Goal: Complete application form

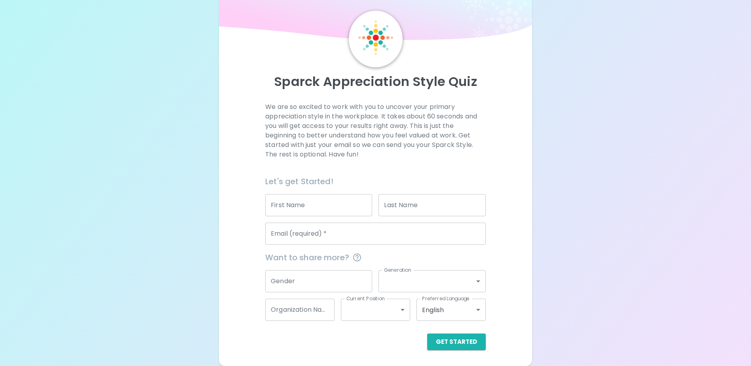
scroll to position [21, 0]
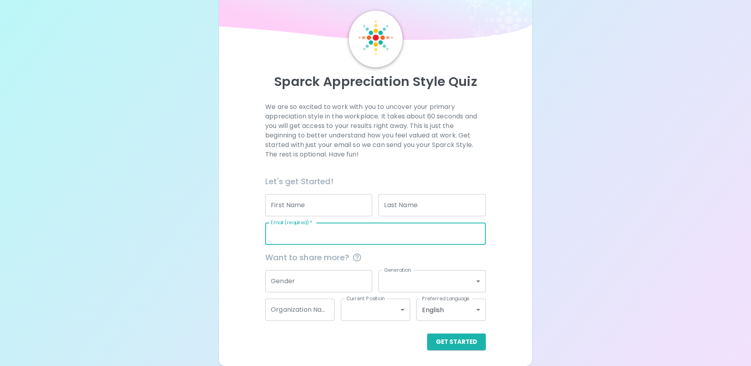
click at [307, 236] on input "Email (required)   *" at bounding box center [375, 233] width 220 height 22
click at [318, 205] on input "First Name" at bounding box center [318, 205] width 107 height 22
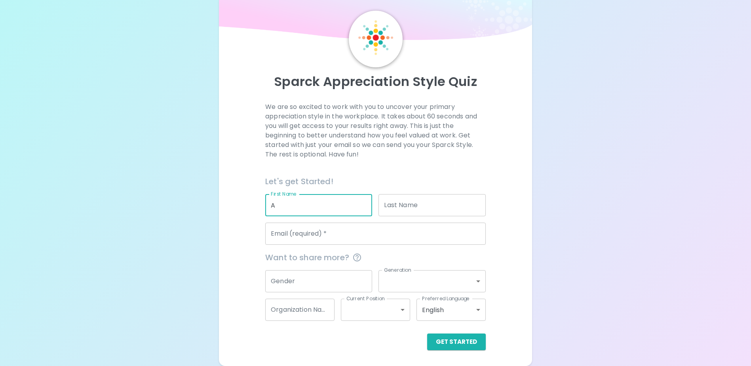
type input "A"
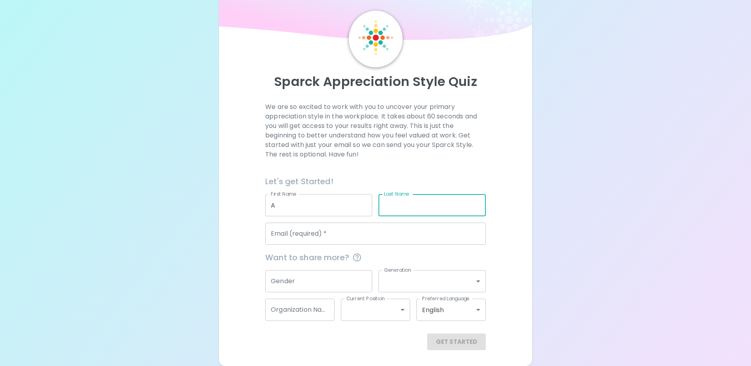
click at [436, 204] on input "Last Name" at bounding box center [431, 205] width 107 height 22
type input "A"
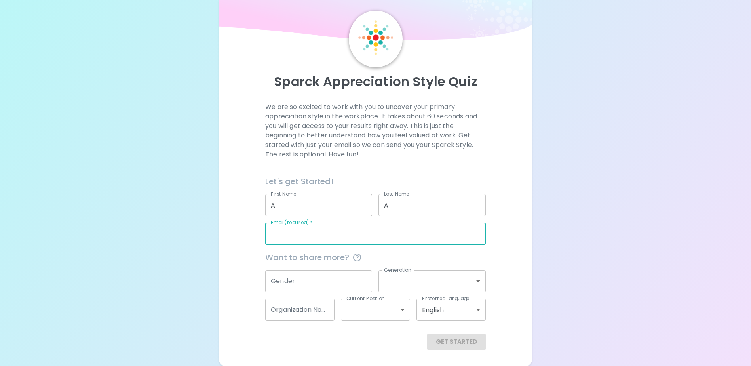
click at [288, 230] on input "Email (required)   *" at bounding box center [375, 233] width 220 height 22
type input "[EMAIL_ADDRESS][DOMAIN_NAME]"
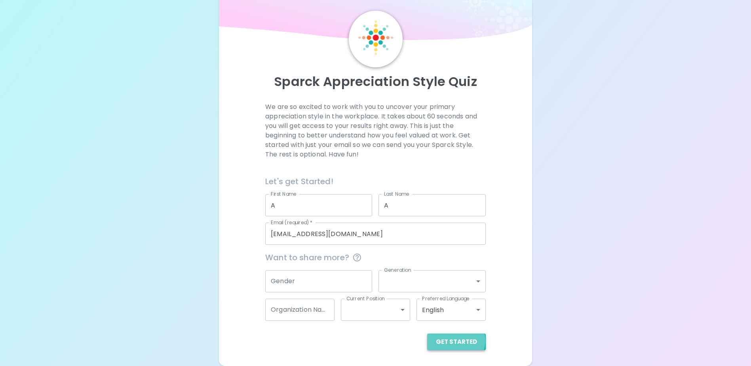
click at [457, 340] on button "Get Started" at bounding box center [456, 341] width 59 height 17
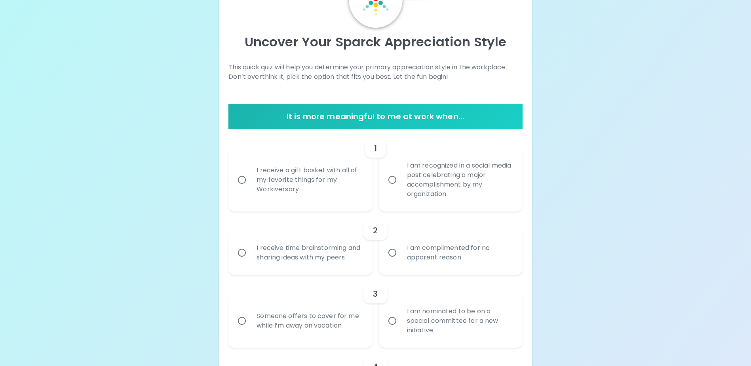
scroll to position [100, 0]
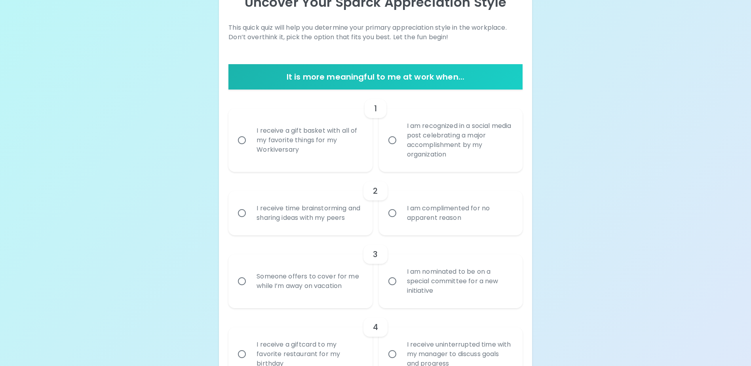
click at [241, 140] on input "I receive a gift basket with all of my favorite things for my Workiversary" at bounding box center [241, 140] width 17 height 17
radio input "true"
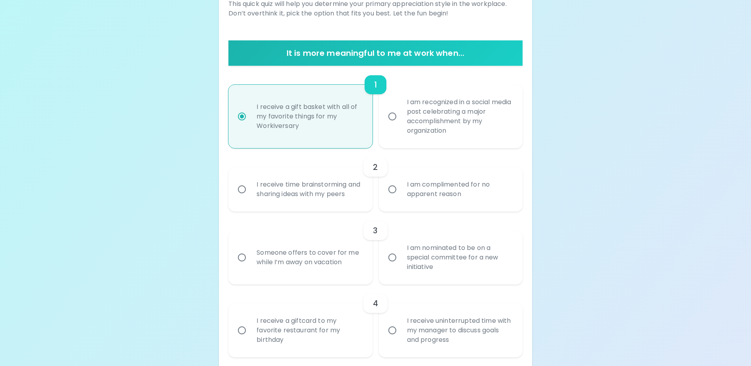
scroll to position [163, 0]
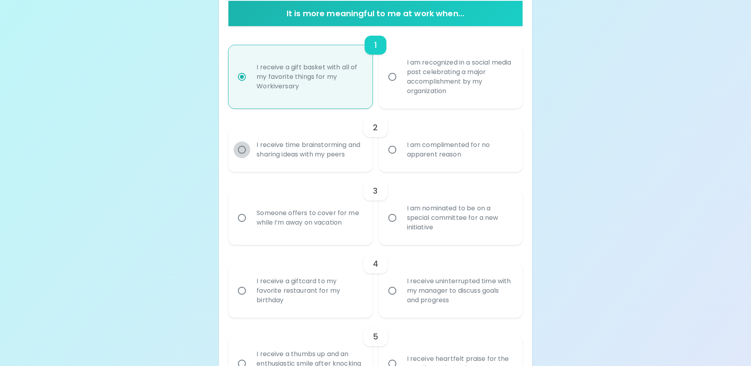
click at [243, 154] on input "I receive time brainstorming and sharing ideas with my peers" at bounding box center [241, 149] width 17 height 17
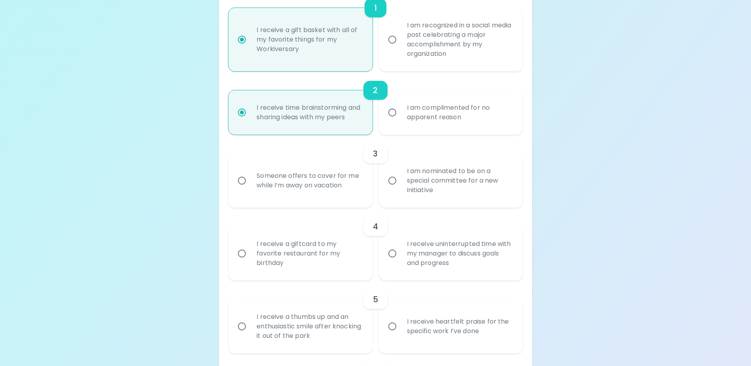
scroll to position [227, 0]
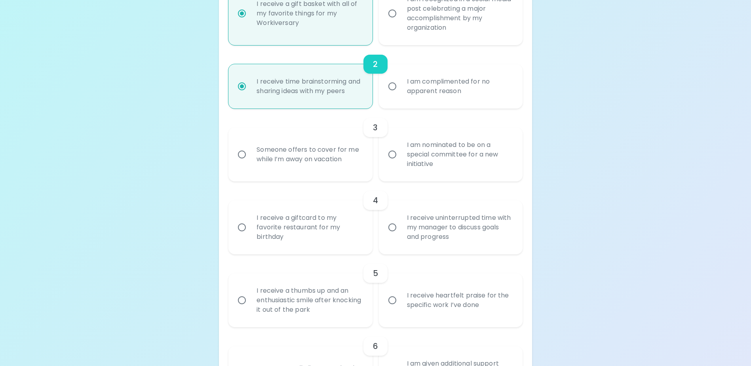
radio input "true"
click at [243, 163] on input "Someone offers to cover for me while I’m away on vacation" at bounding box center [241, 154] width 17 height 17
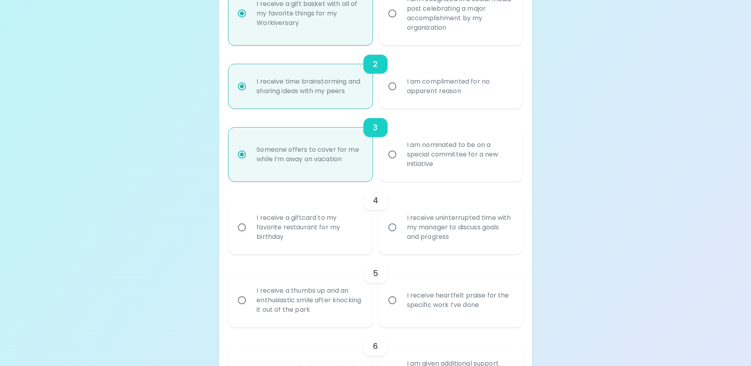
radio input "false"
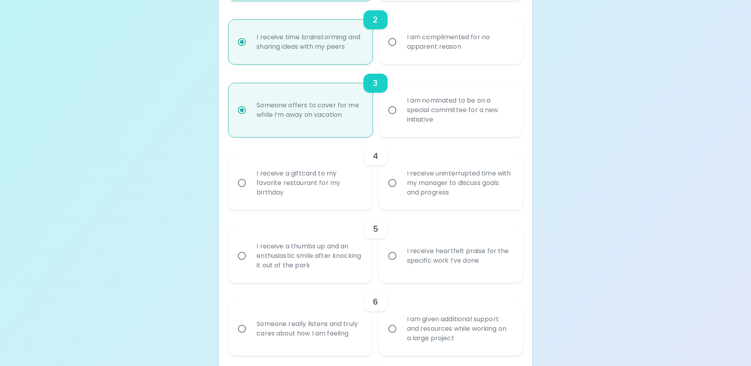
scroll to position [290, 0]
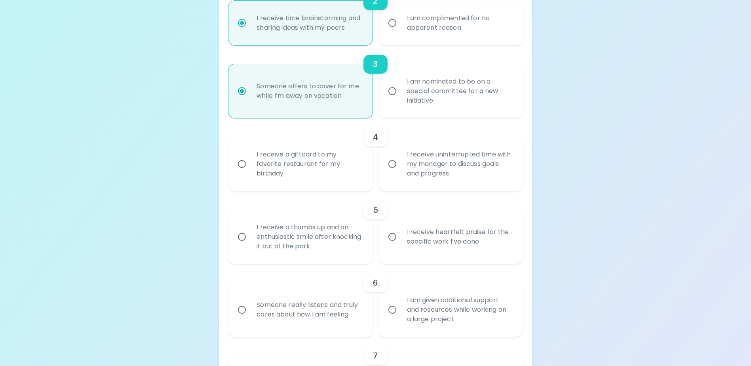
radio input "true"
click at [243, 172] on input "I receive a giftcard to my favorite restaurant for my birthday" at bounding box center [241, 164] width 17 height 17
radio input "false"
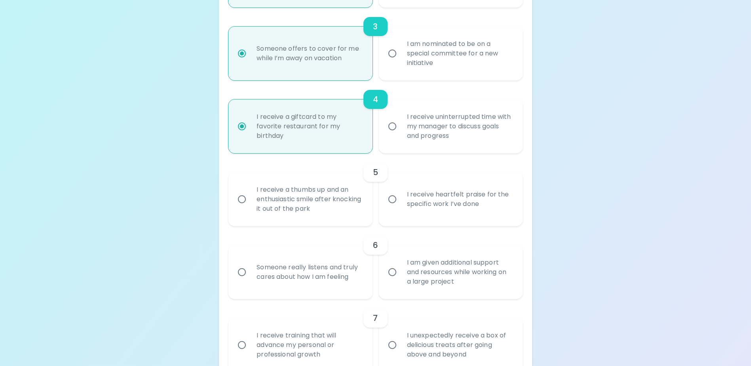
scroll to position [353, 0]
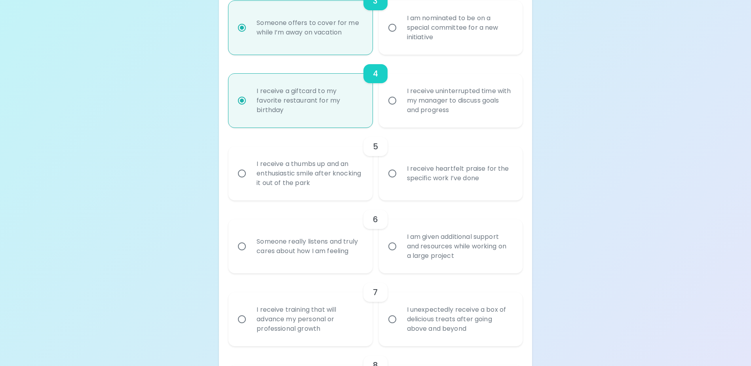
radio input "true"
click at [393, 182] on input "I receive heartfelt praise for the specific work I’ve done" at bounding box center [392, 173] width 17 height 17
radio input "false"
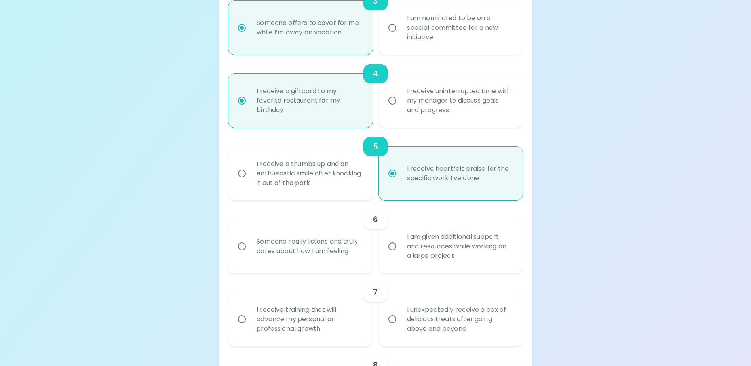
scroll to position [417, 0]
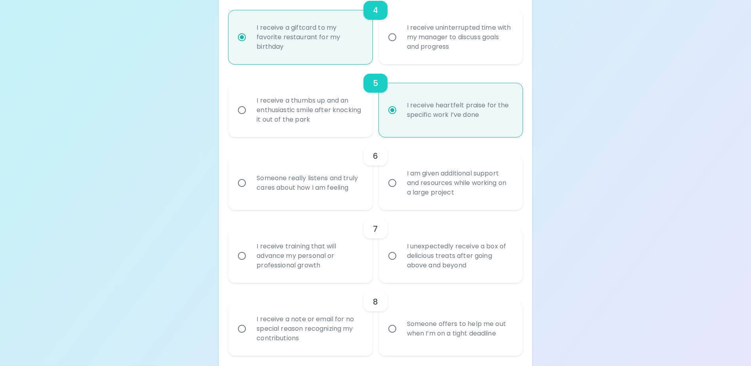
radio input "true"
click at [268, 195] on div "Someone really listens and truly cares about how I am feeling" at bounding box center [309, 183] width 118 height 38
click at [250, 191] on input "Someone really listens and truly cares about how I am feeling" at bounding box center [241, 182] width 17 height 17
radio input "false"
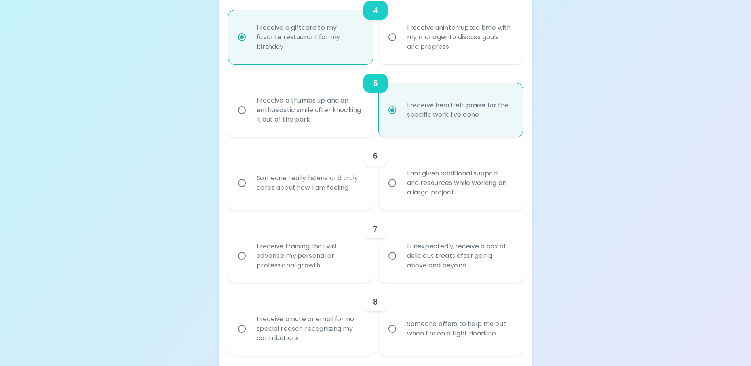
radio input "false"
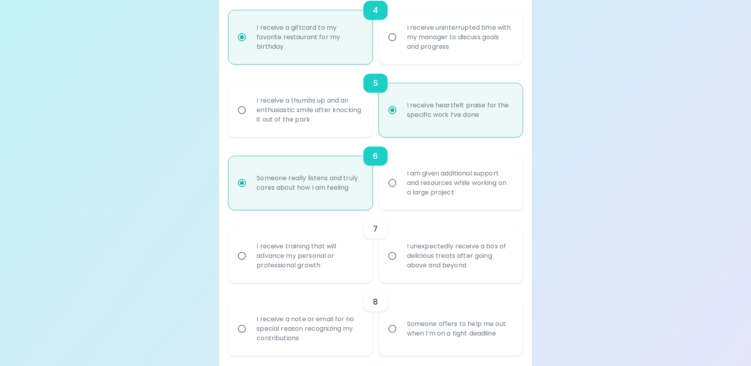
scroll to position [480, 0]
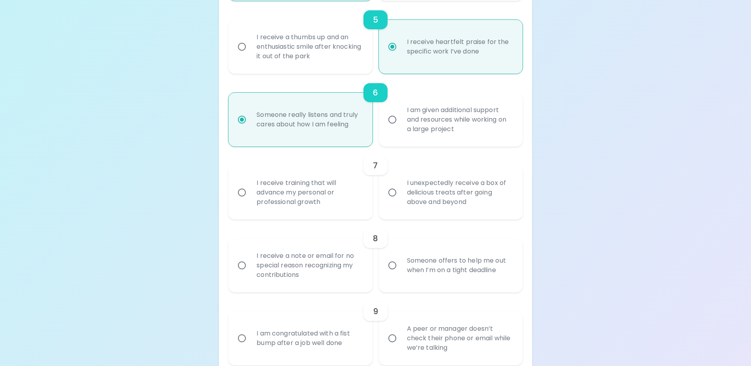
radio input "true"
click at [391, 201] on input "I unexpectedly receive a box of delicious treats after going above and beyond" at bounding box center [392, 192] width 17 height 17
radio input "false"
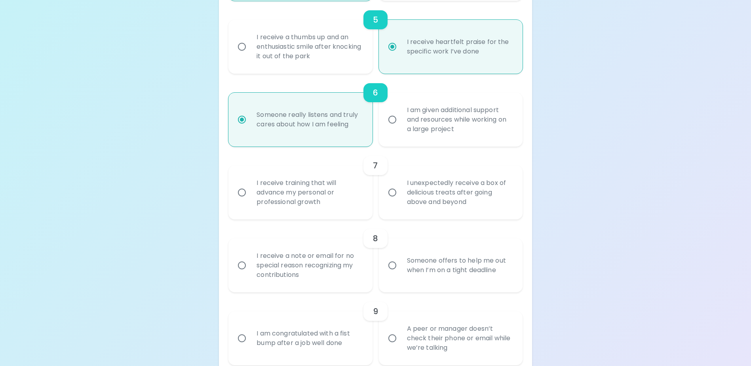
radio input "false"
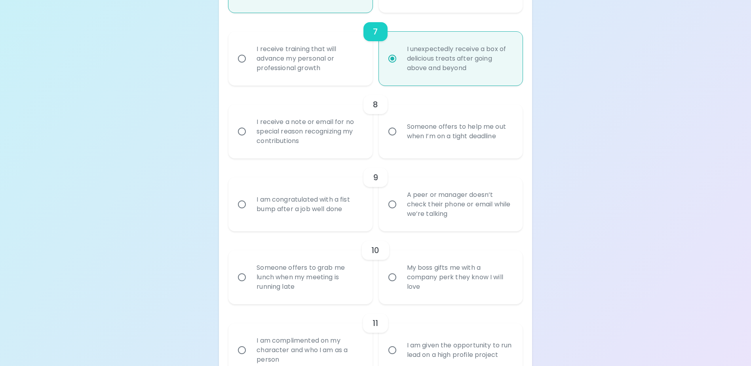
scroll to position [622, 0]
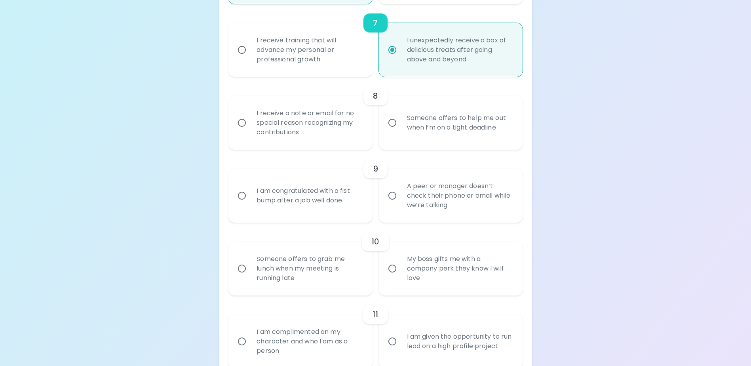
radio input "true"
click at [290, 135] on div "I receive a note or email for no special reason recognizing my contributions" at bounding box center [309, 122] width 118 height 47
click at [250, 131] on input "I receive a note or email for no special reason recognizing my contributions" at bounding box center [241, 122] width 17 height 17
radio input "false"
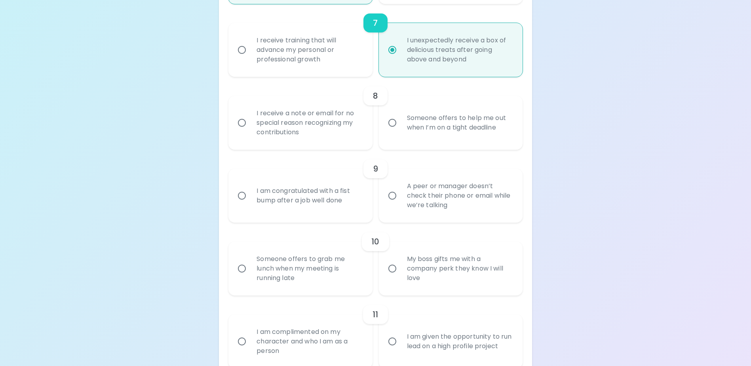
radio input "false"
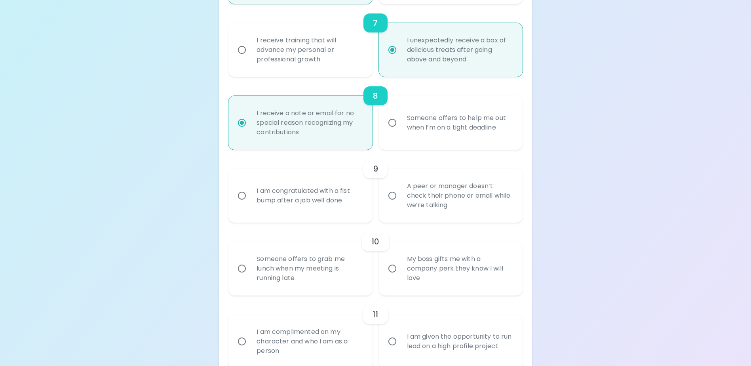
scroll to position [686, 0]
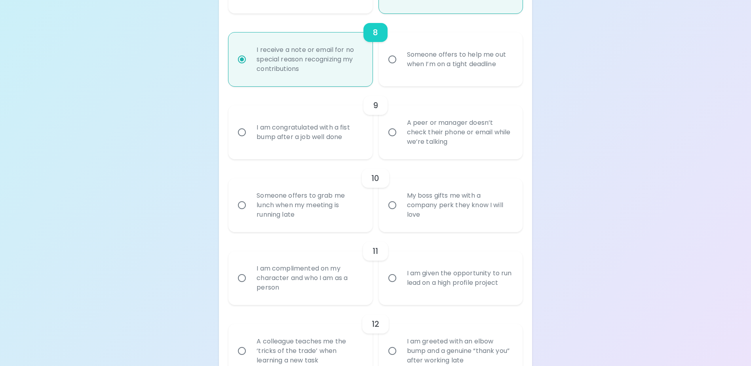
radio input "true"
click at [286, 141] on div "I am congratulated with a fist bump after a job well done" at bounding box center [309, 132] width 118 height 38
click at [250, 140] on input "I am congratulated with a fist bump after a job well done" at bounding box center [241, 132] width 17 height 17
radio input "false"
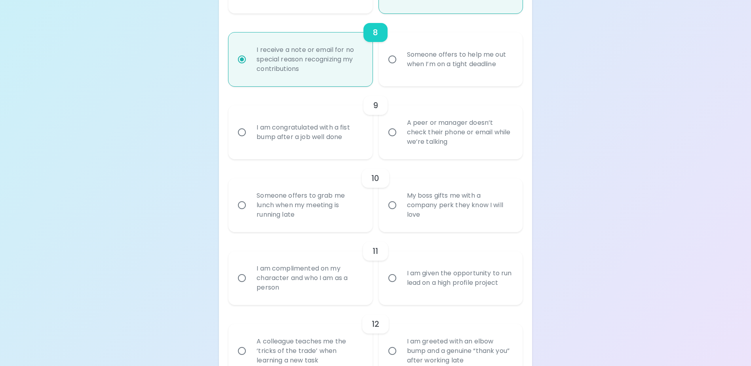
radio input "false"
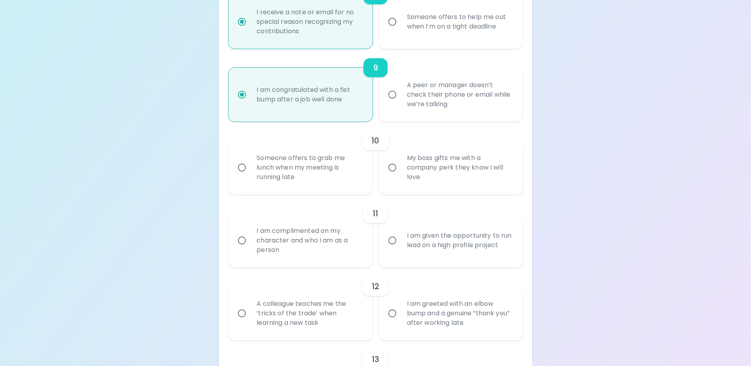
scroll to position [749, 0]
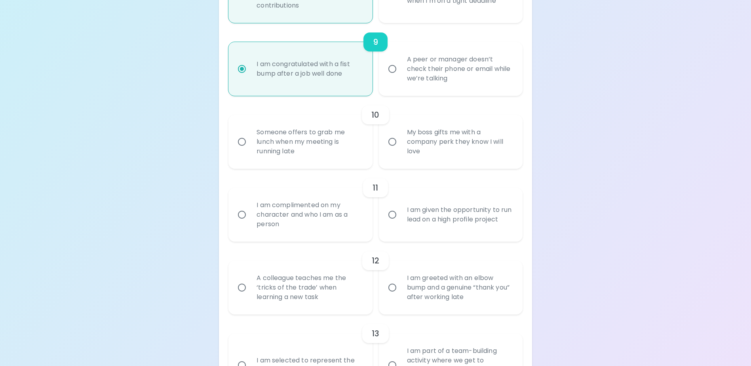
radio input "true"
click at [390, 150] on input "My boss gifts me with a company perk they know I will love" at bounding box center [392, 141] width 17 height 17
radio input "false"
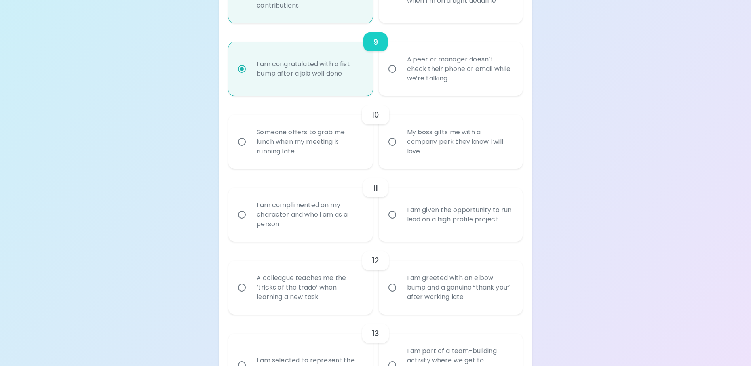
radio input "false"
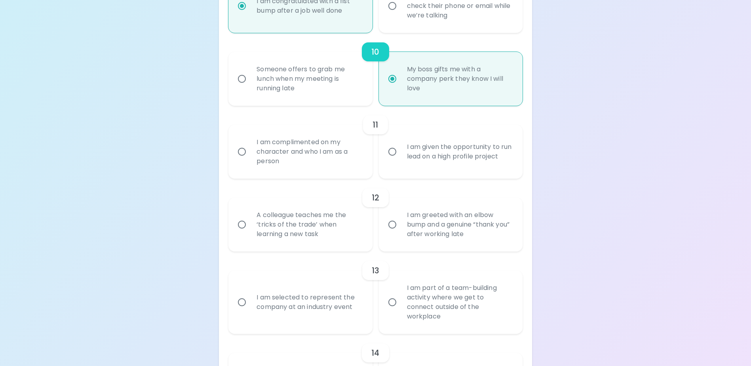
scroll to position [812, 0]
radio input "true"
click at [322, 157] on div "I am complimented on my character and who I am as a person" at bounding box center [309, 150] width 118 height 47
click at [250, 157] on input "I am complimented on my character and who I am as a person" at bounding box center [241, 151] width 17 height 17
radio input "false"
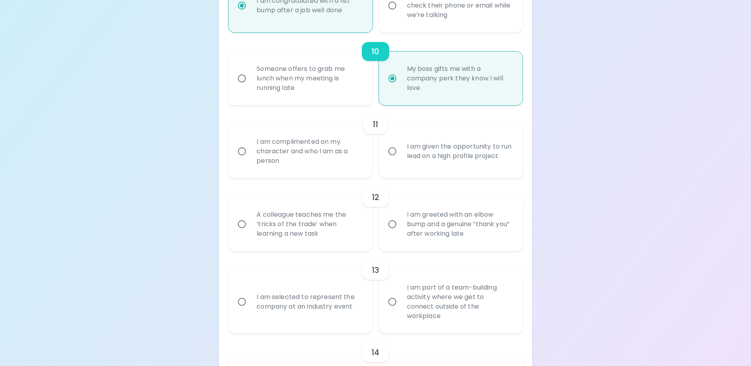
radio input "false"
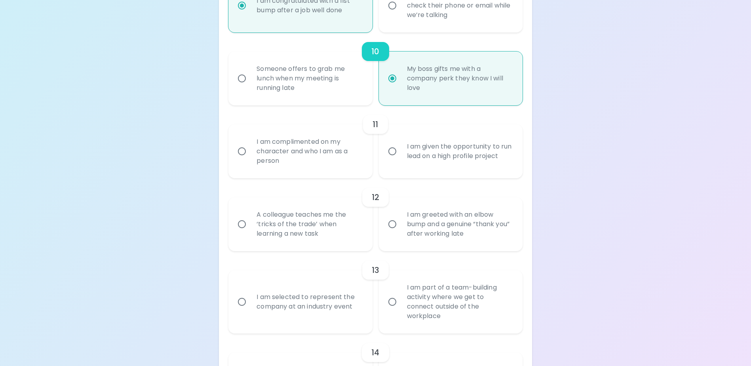
radio input "false"
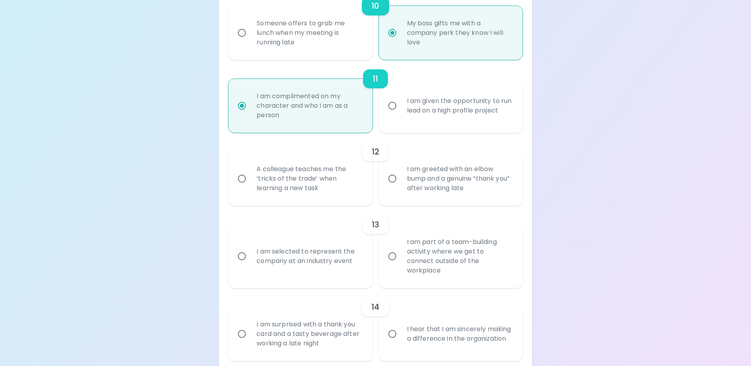
scroll to position [876, 0]
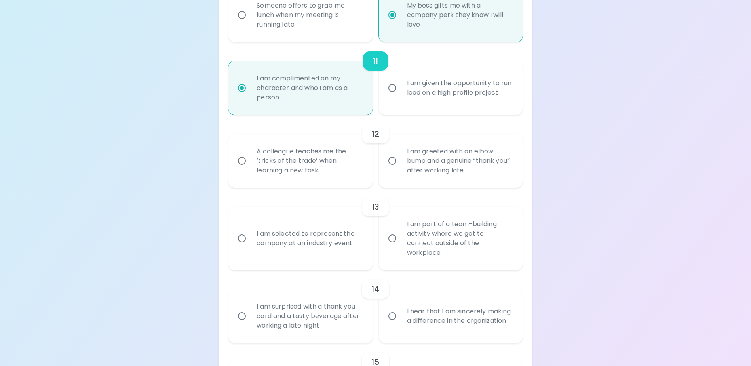
radio input "true"
click at [391, 169] on input "I am greeted with an elbow bump and a genuine “thank you” after working late" at bounding box center [392, 160] width 17 height 17
radio input "false"
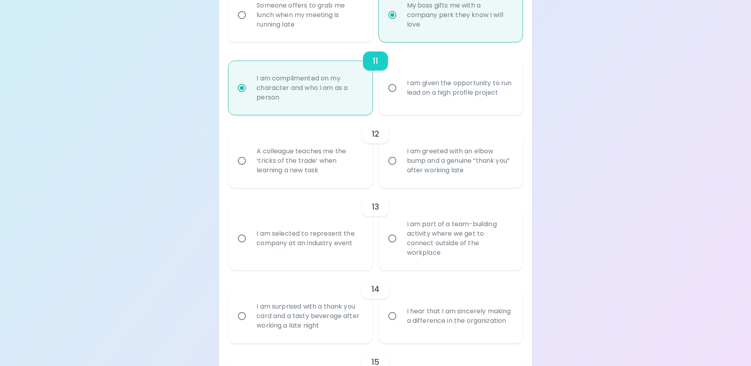
radio input "false"
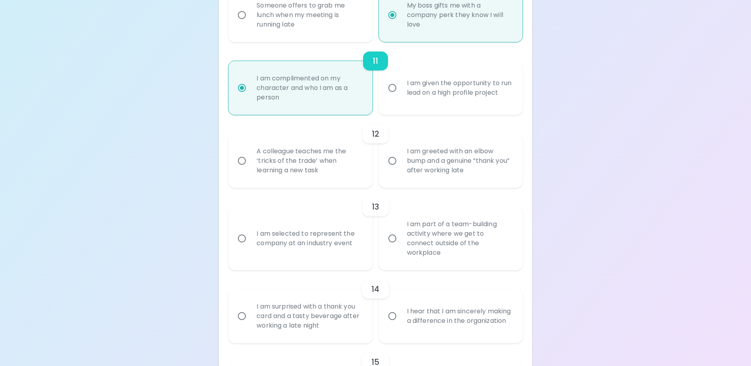
radio input "false"
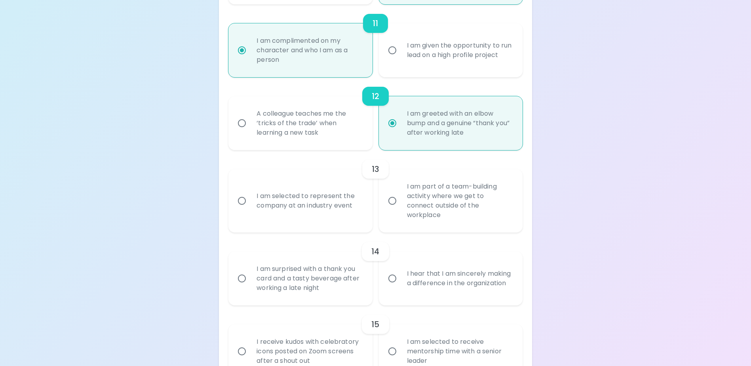
scroll to position [939, 0]
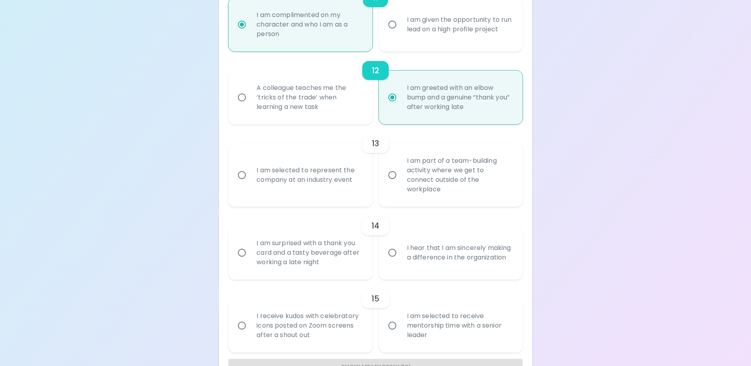
radio input "true"
click at [306, 185] on div "I am selected to represent the company at an industry event" at bounding box center [309, 175] width 118 height 38
click at [250, 183] on input "I am selected to represent the company at an industry event" at bounding box center [241, 175] width 17 height 17
radio input "false"
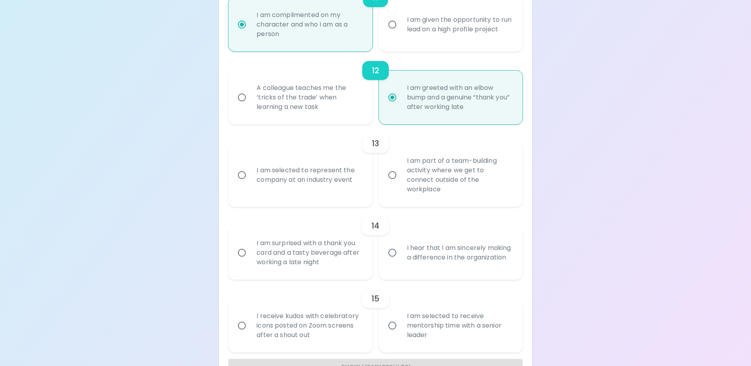
radio input "false"
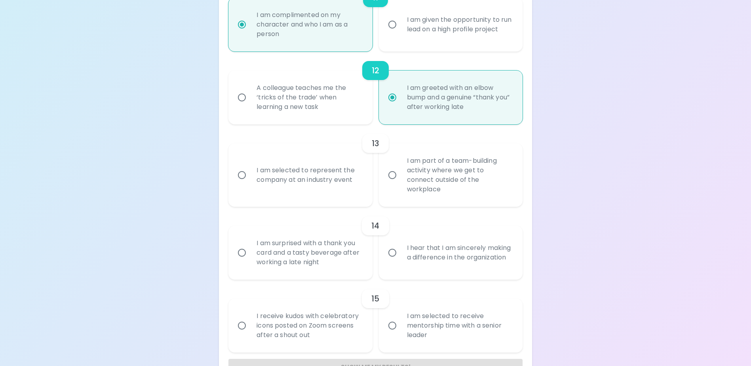
radio input "false"
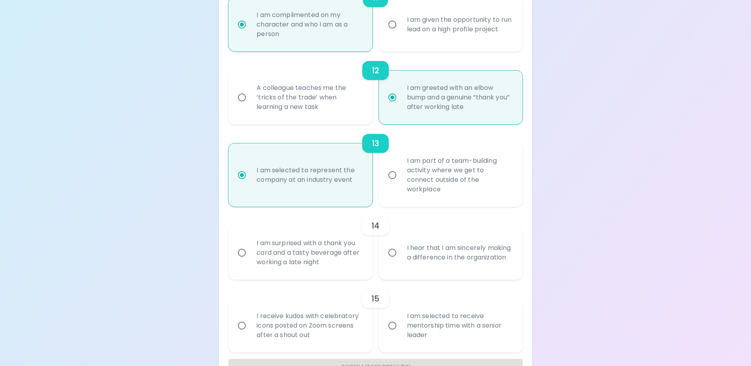
scroll to position [964, 0]
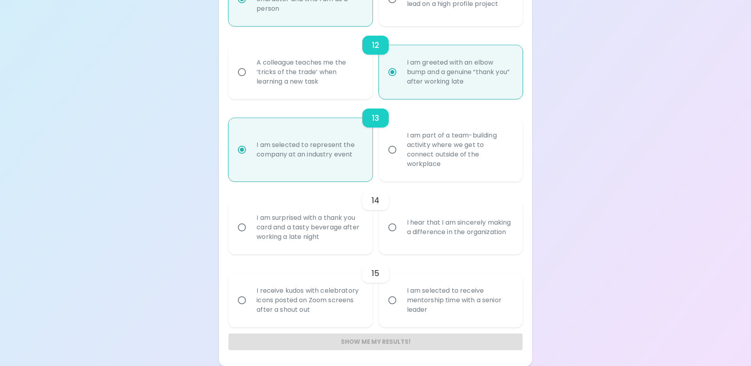
radio input "true"
click at [392, 231] on input "I hear that I am sincerely making a difference in the organization" at bounding box center [392, 227] width 17 height 17
radio input "false"
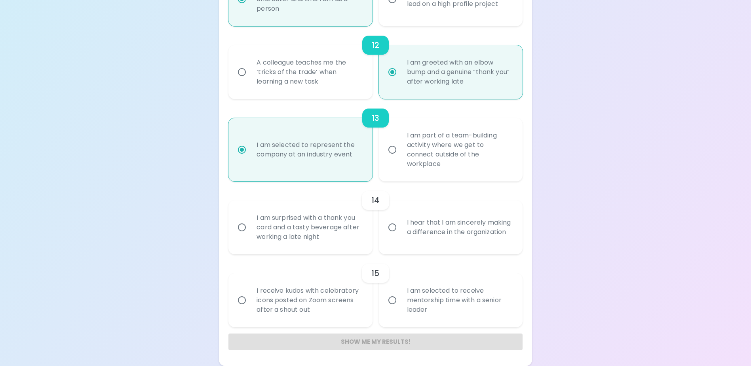
radio input "false"
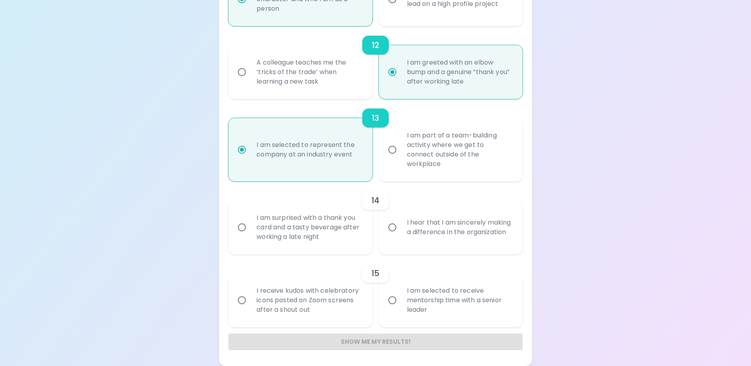
radio input "false"
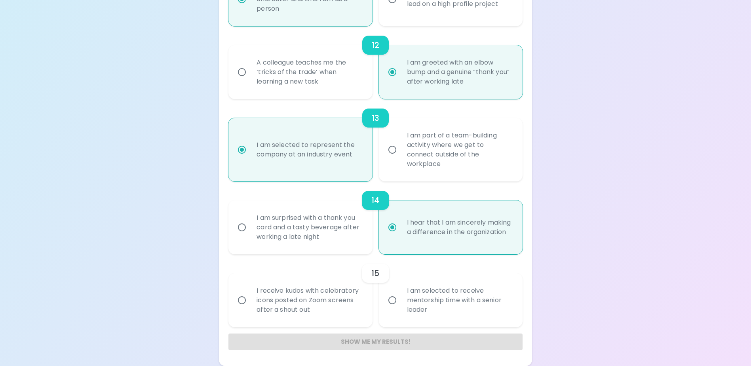
radio input "true"
click at [292, 300] on div "I receive kudos with celebratory icons posted on Zoom screens after a shout out" at bounding box center [309, 299] width 118 height 47
click at [250, 300] on input "I receive kudos with celebratory icons posted on Zoom screens after a shout out" at bounding box center [241, 300] width 17 height 17
radio input "false"
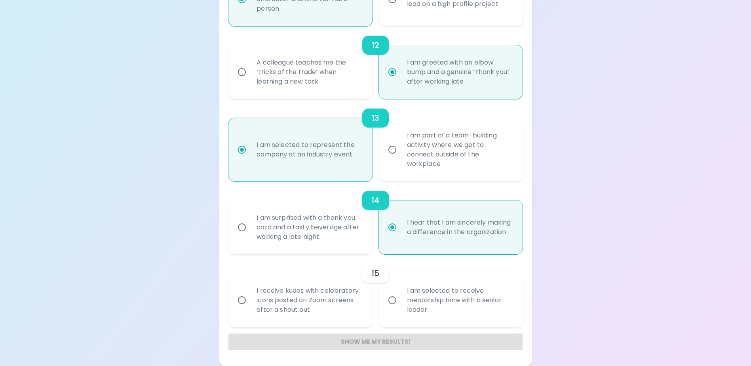
radio input "false"
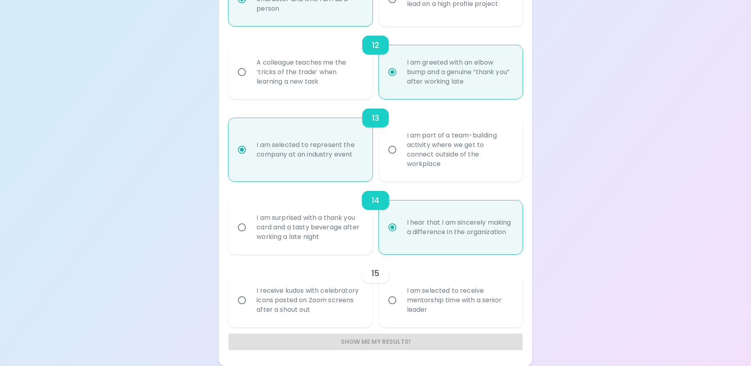
radio input "false"
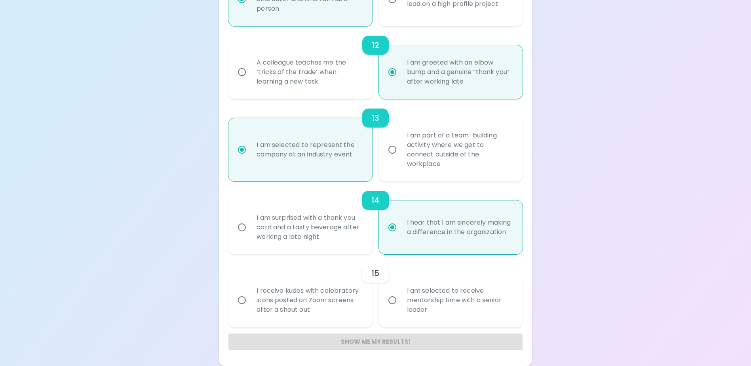
radio input "false"
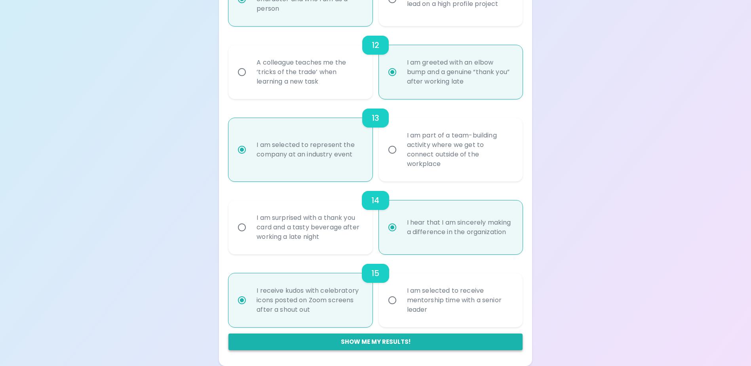
radio input "true"
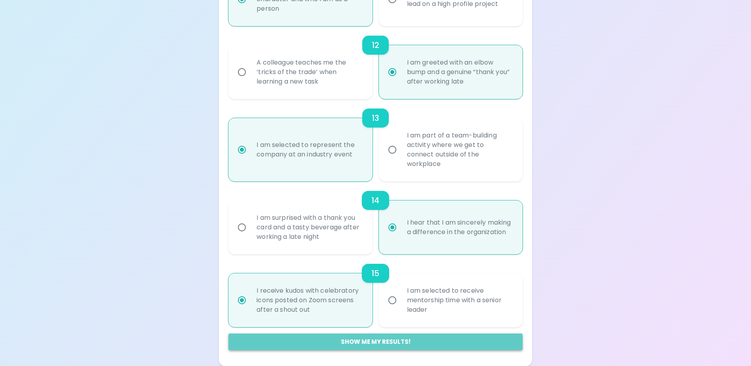
click at [372, 341] on button "Show me my results!" at bounding box center [375, 341] width 294 height 17
radio input "false"
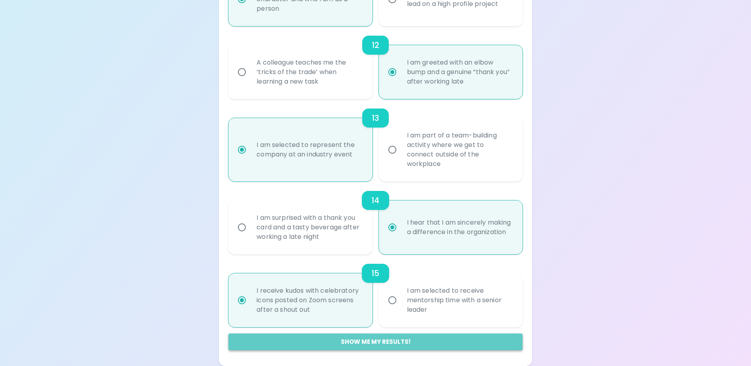
radio input "false"
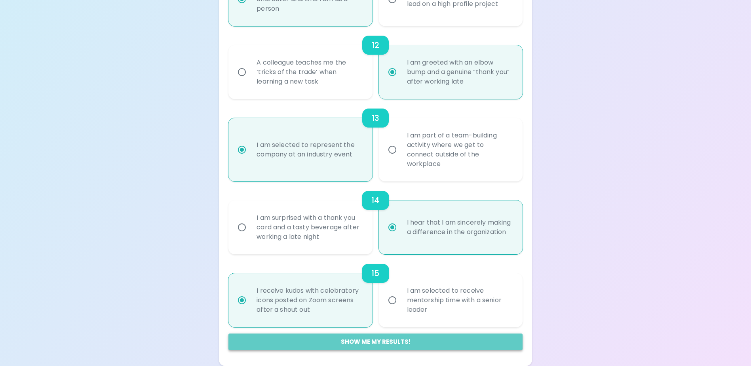
radio input "false"
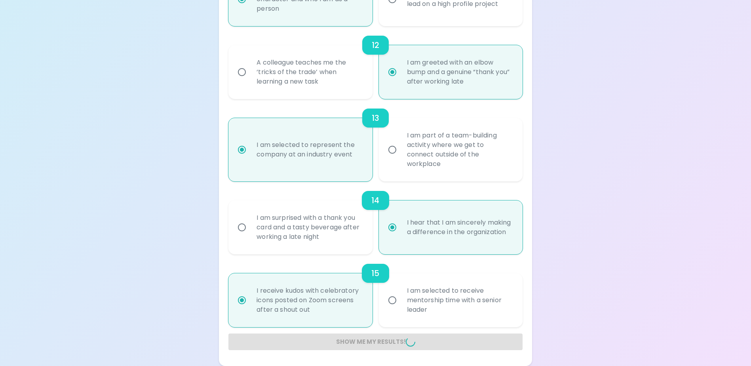
radio input "false"
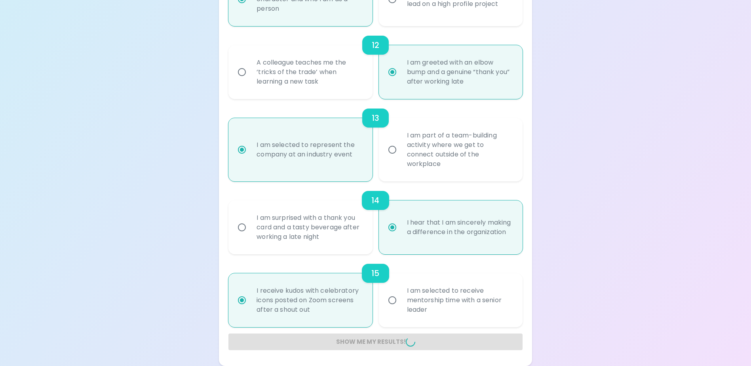
radio input "false"
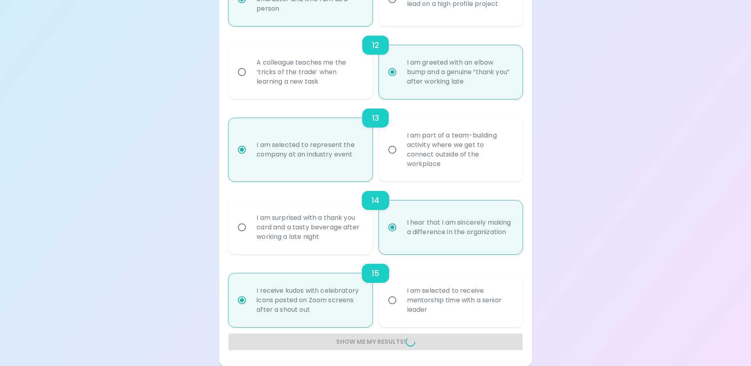
radio input "false"
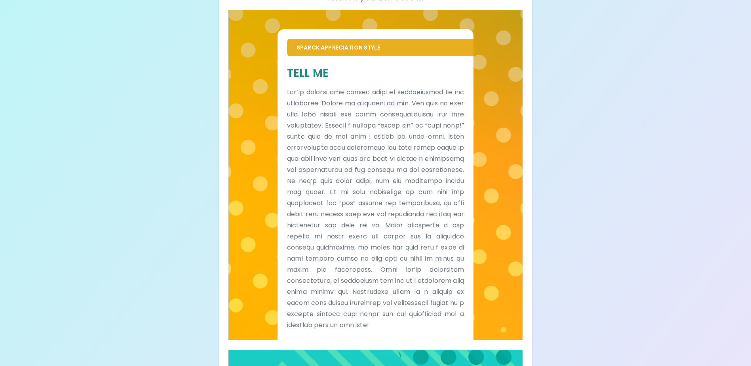
scroll to position [158, 0]
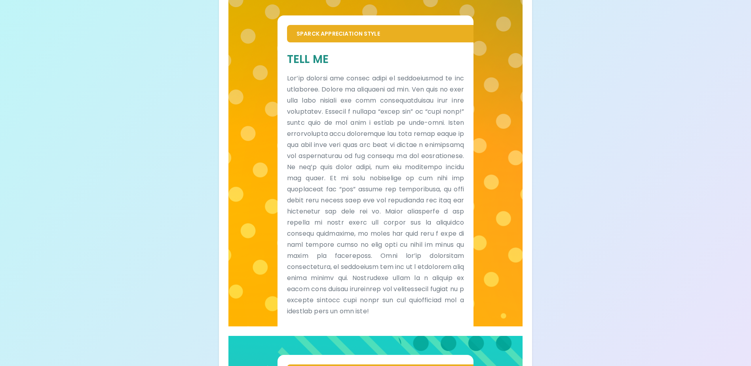
drag, startPoint x: 467, startPoint y: 290, endPoint x: 495, endPoint y: 304, distance: 31.0
